Goal: Information Seeking & Learning: Learn about a topic

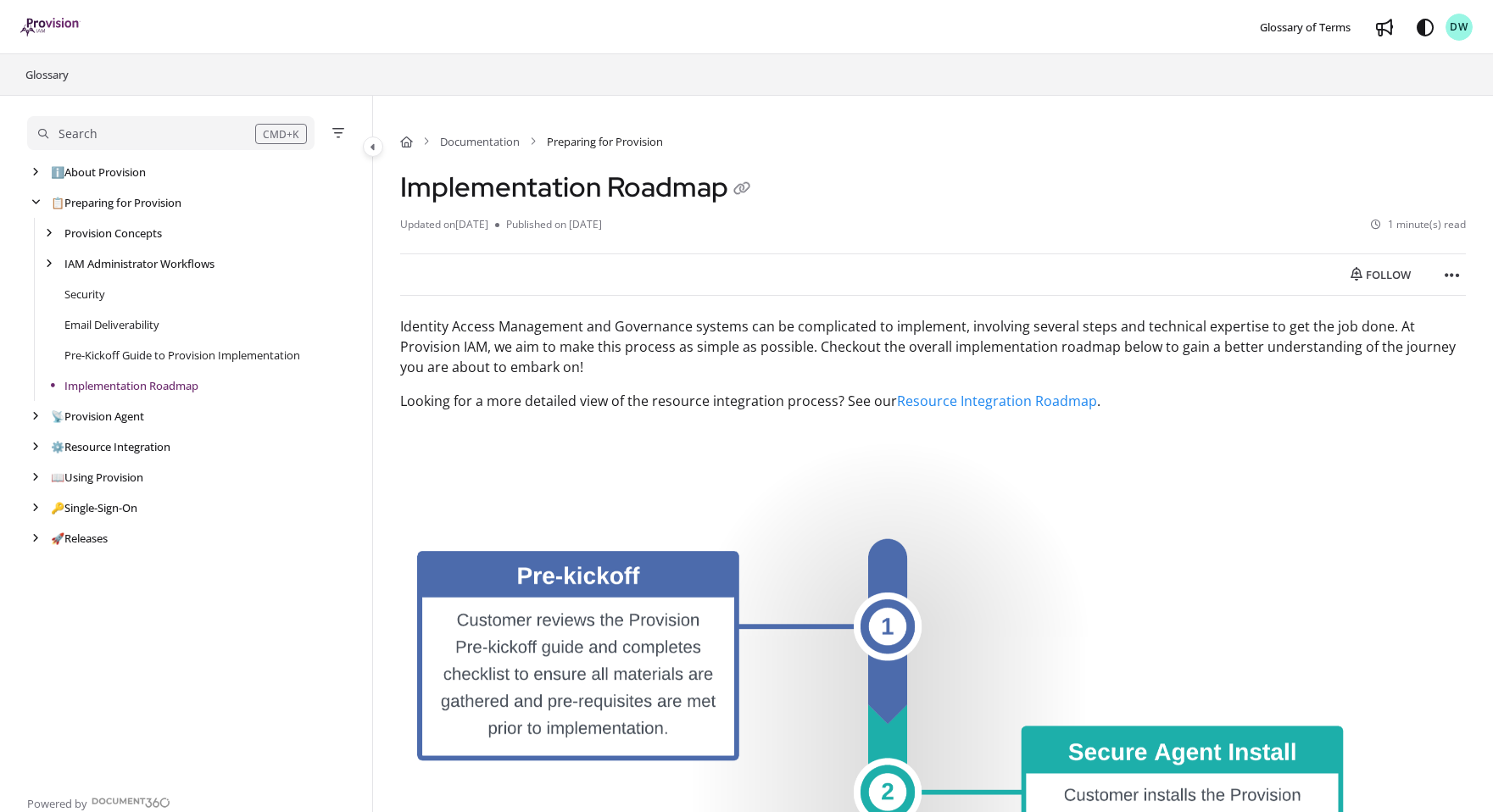
click at [111, 131] on div "Search" at bounding box center [146, 133] width 217 height 18
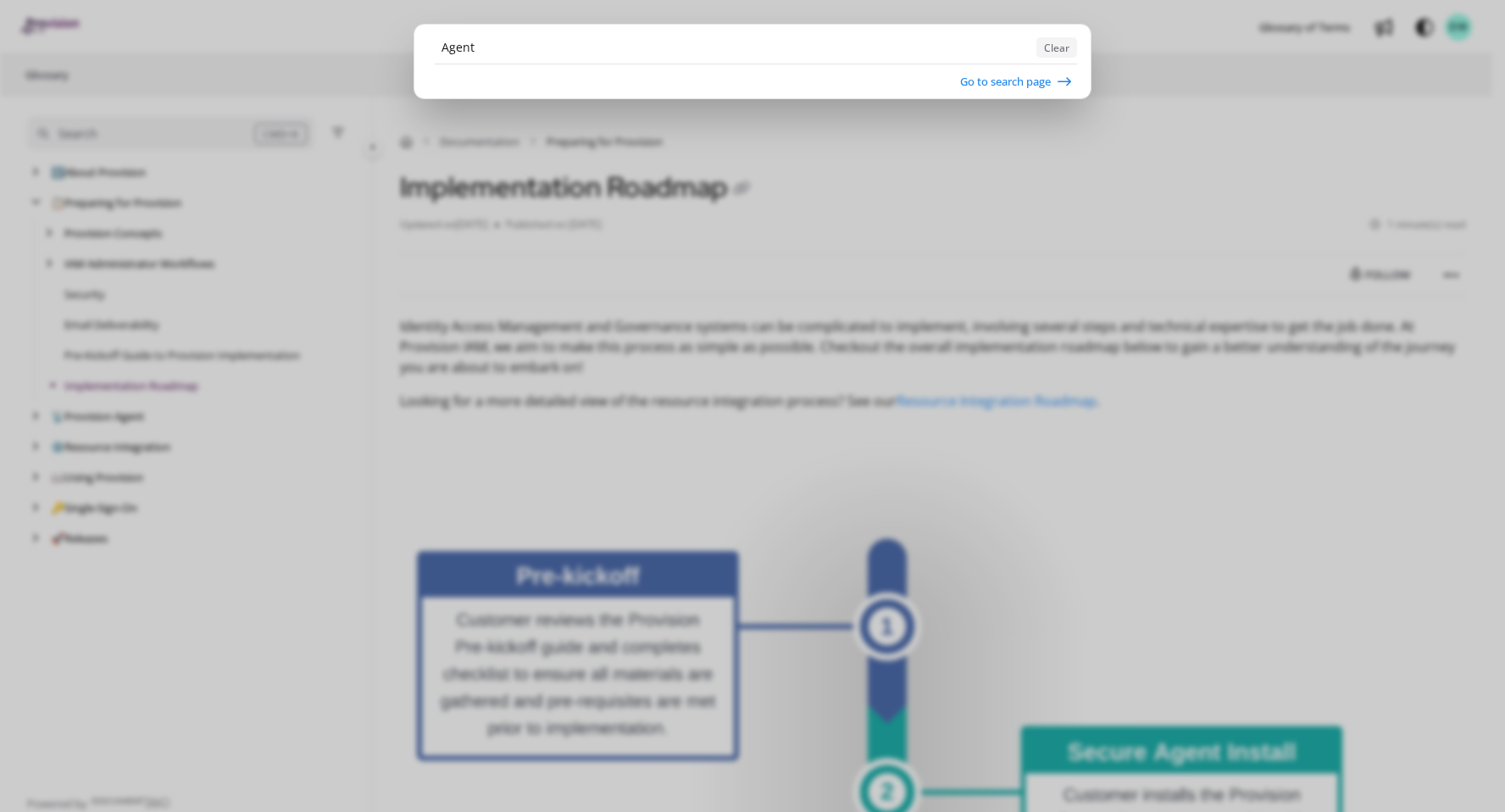
type input "Agent"
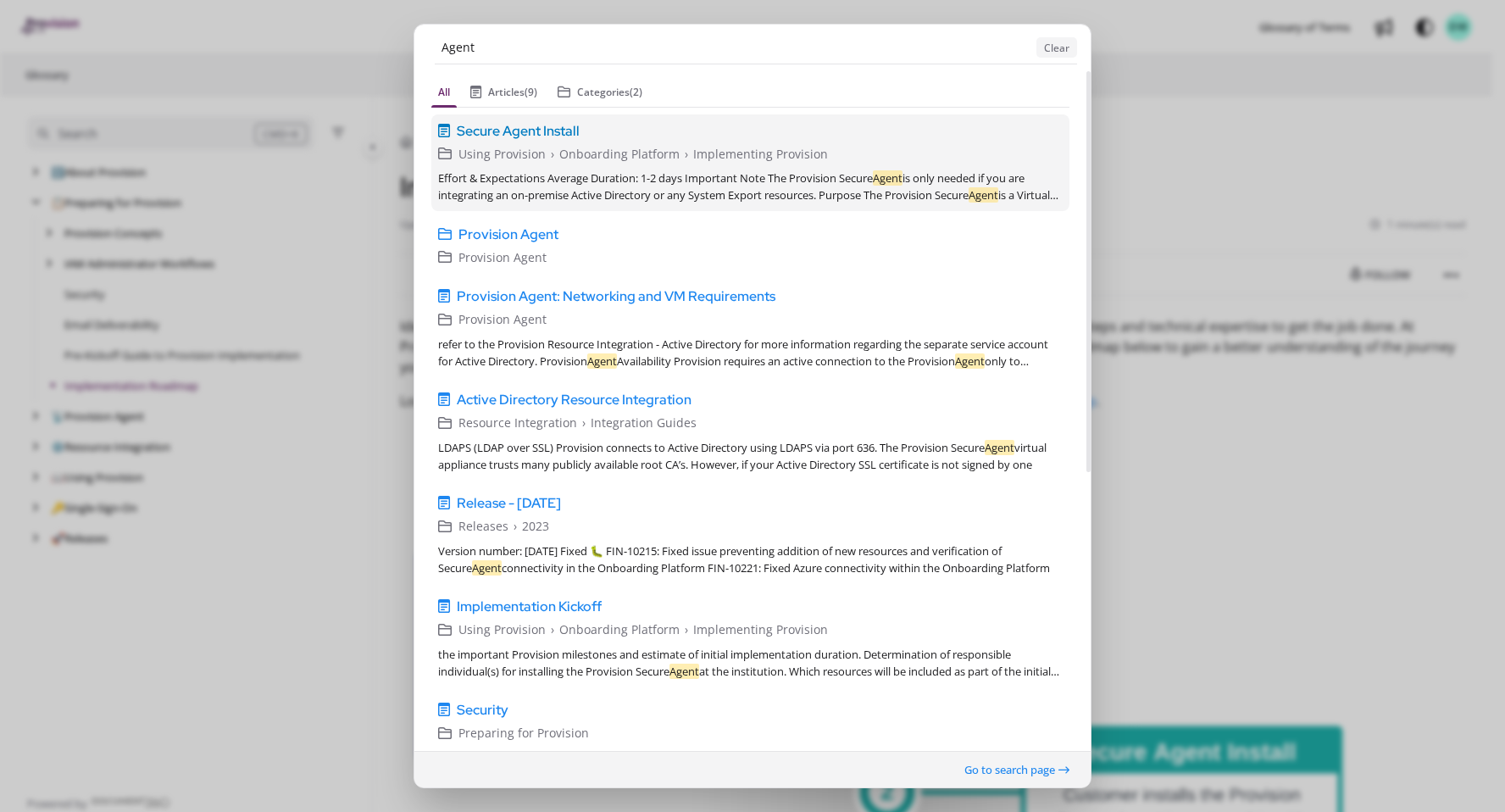
click at [518, 129] on span "Secure Agent Install" at bounding box center [518, 130] width 123 height 20
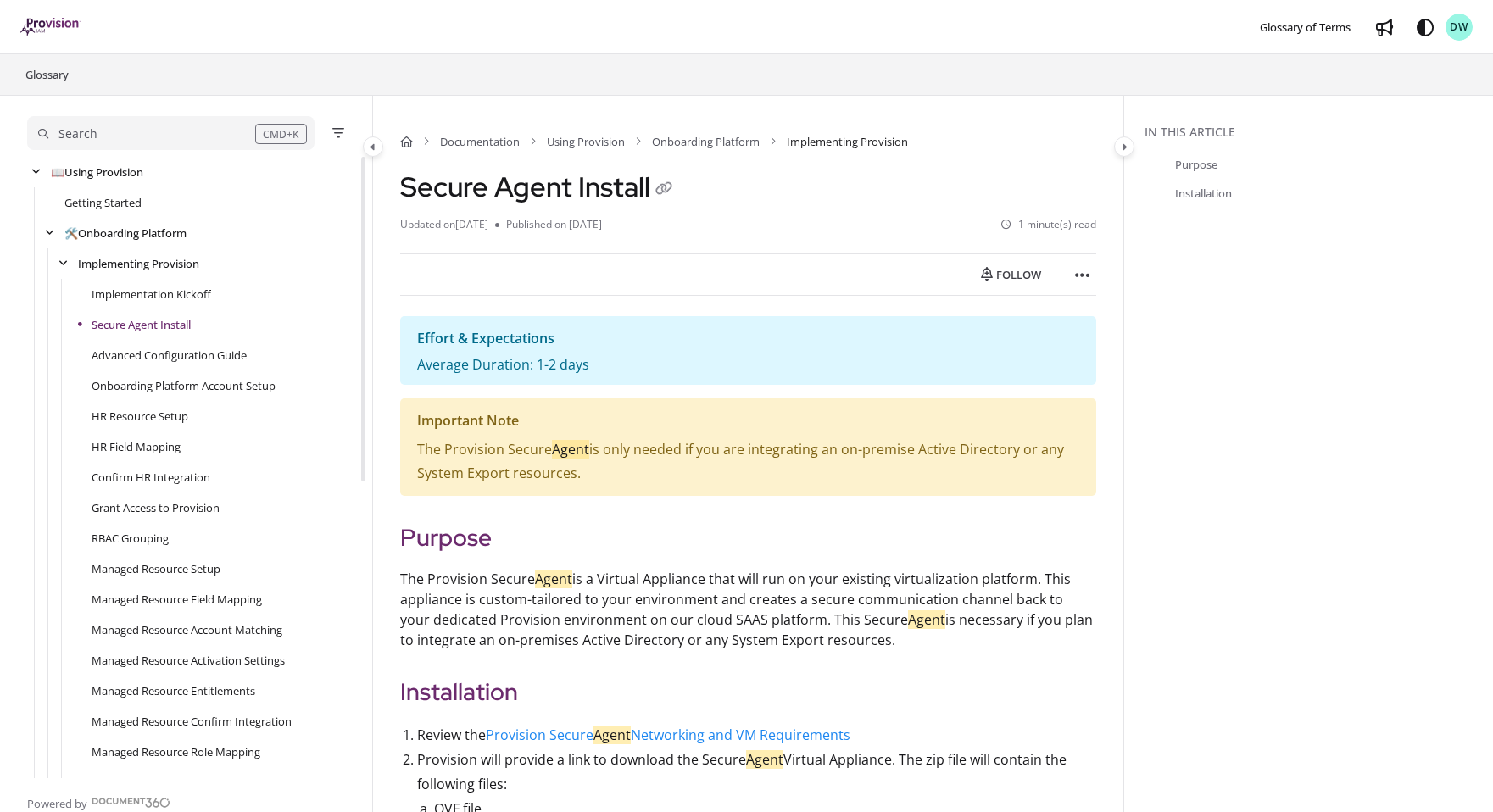
click at [128, 139] on div "Search" at bounding box center [146, 133] width 217 height 18
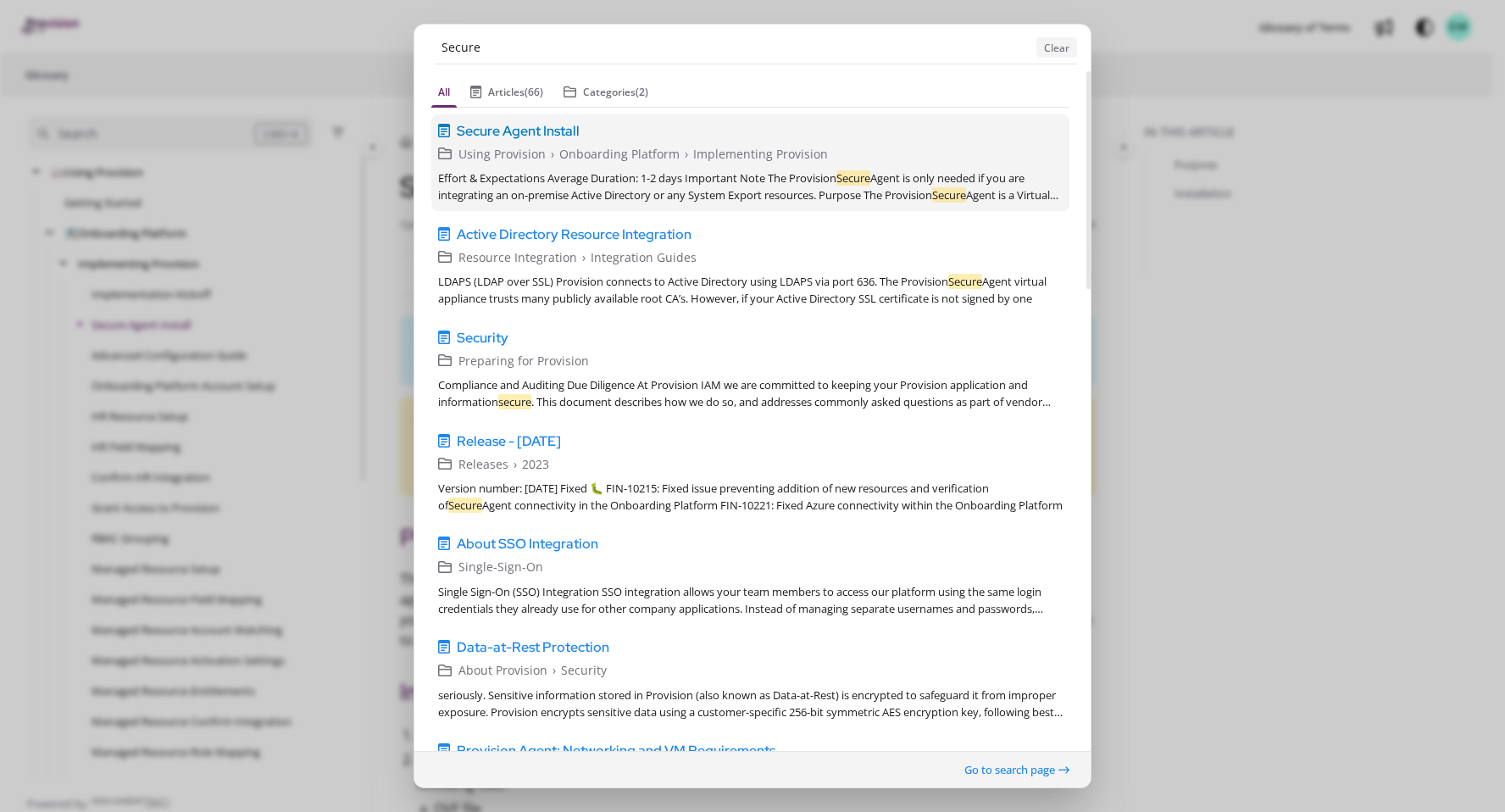
type input "Secure"
click at [701, 182] on div "Effort & Expectations Average Duration: 1-2 days Important Note The Provision S…" at bounding box center [751, 186] width 624 height 34
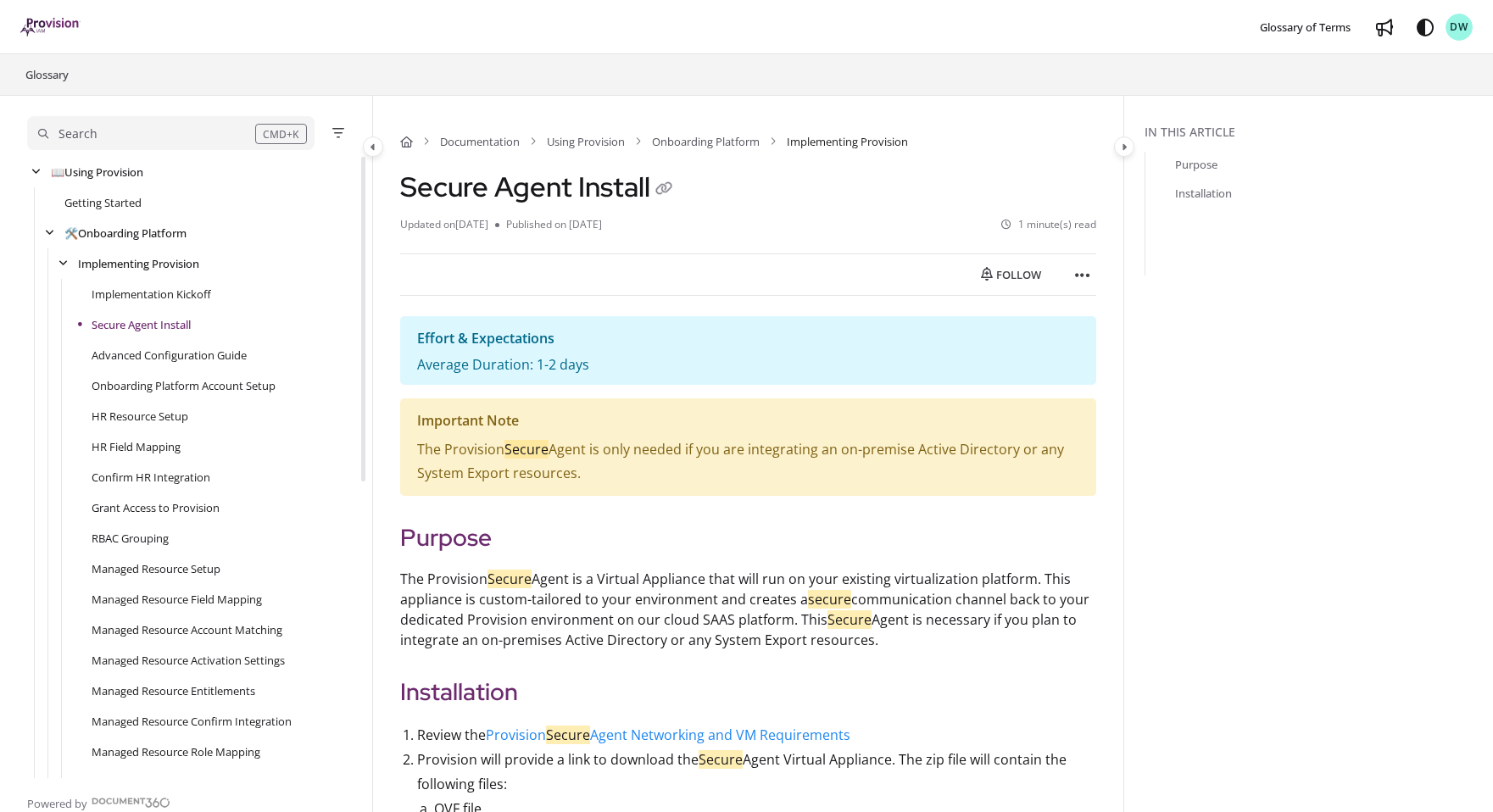
click at [187, 139] on div "Search" at bounding box center [146, 133] width 217 height 18
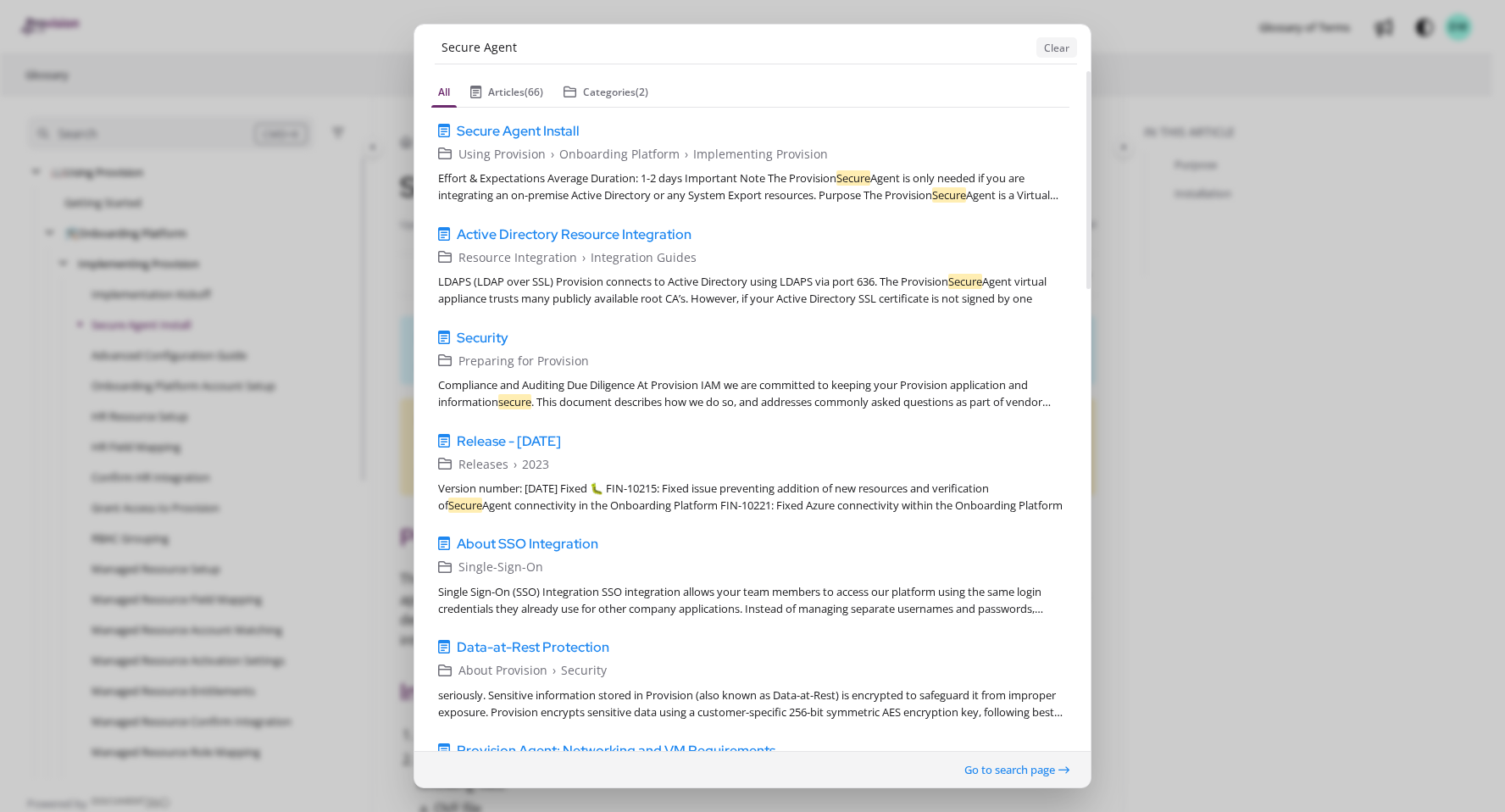
type input "Secure Agent"
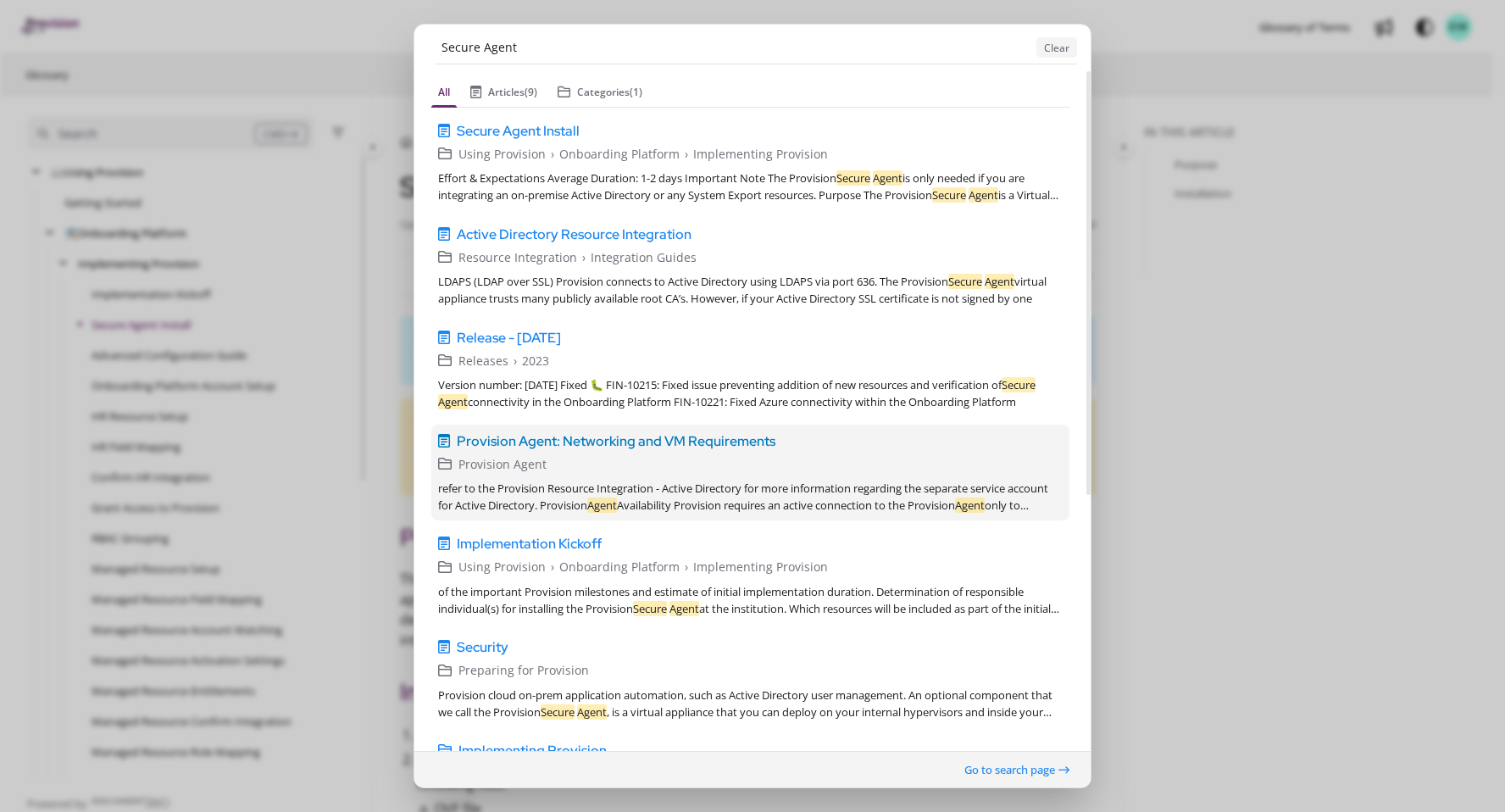
click at [702, 440] on span "Provision Agent: Networking and VM Requirements" at bounding box center [616, 440] width 318 height 20
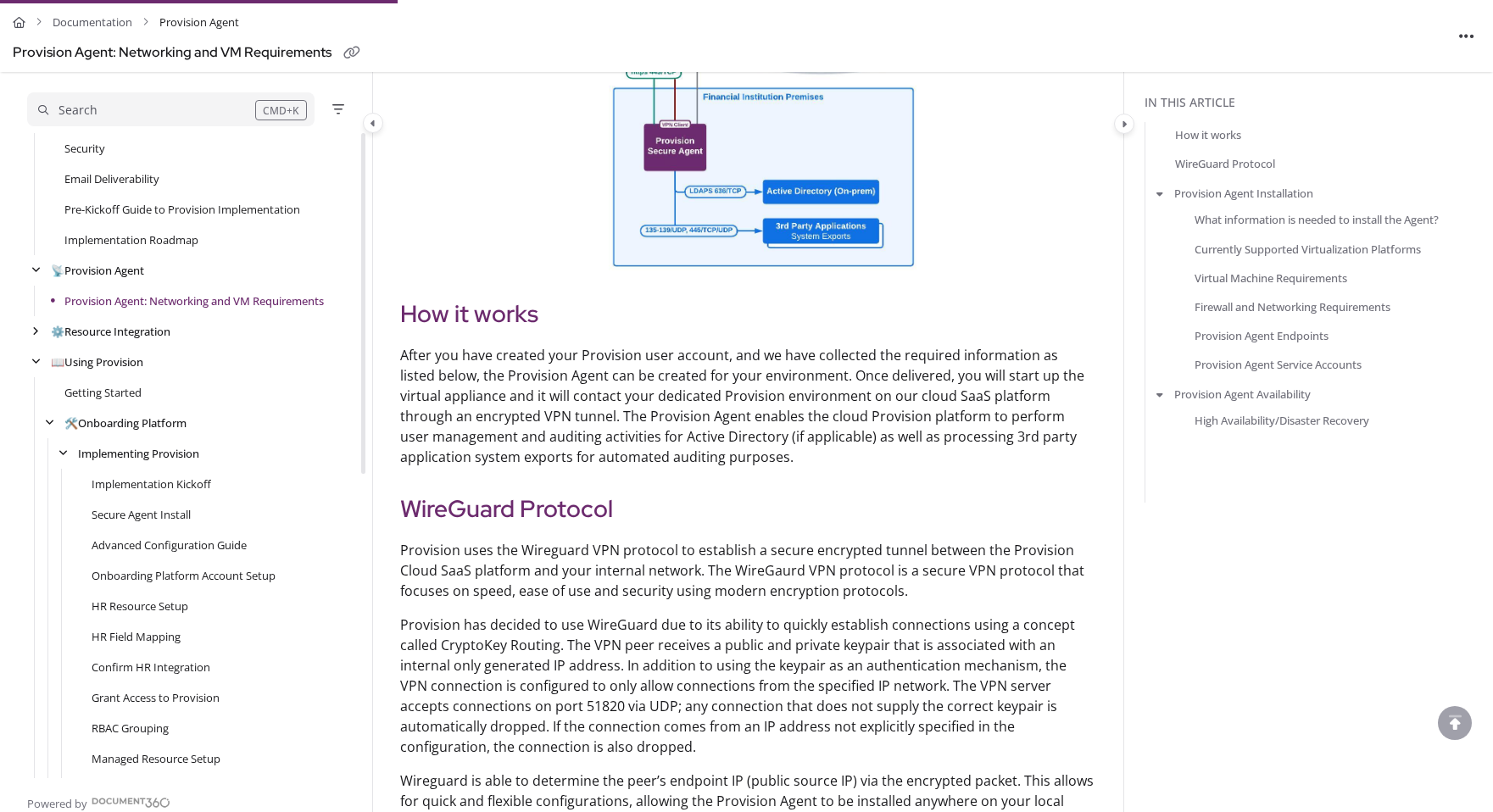
scroll to position [1283, 0]
